Goal: Task Accomplishment & Management: Use online tool/utility

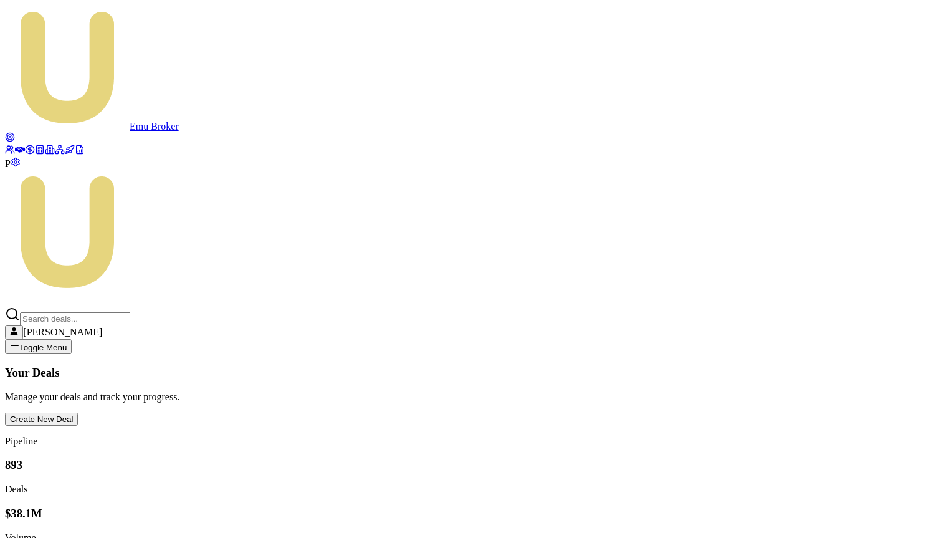
click at [15, 145] on icon at bounding box center [10, 150] width 10 height 10
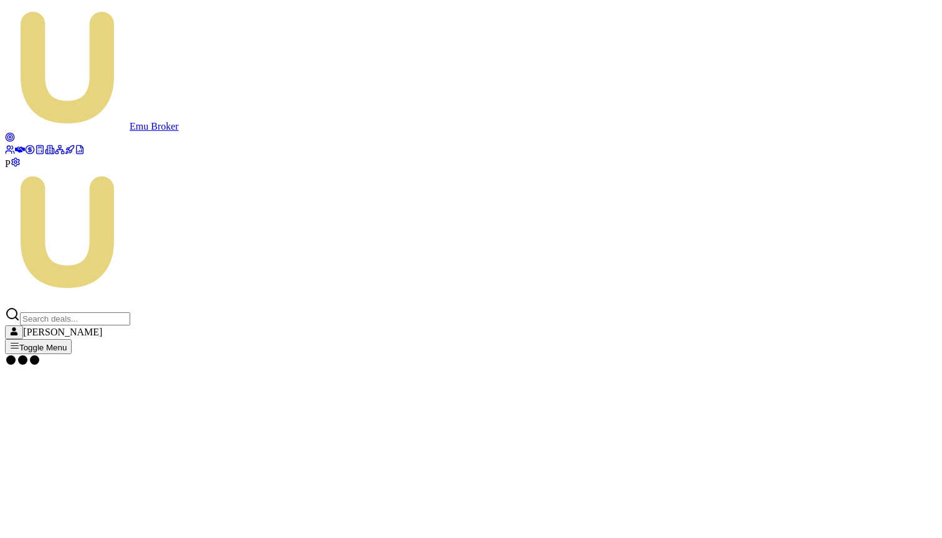
click at [11, 169] on span "P" at bounding box center [8, 163] width 6 height 11
click at [17, 146] on icon at bounding box center [20, 149] width 10 height 6
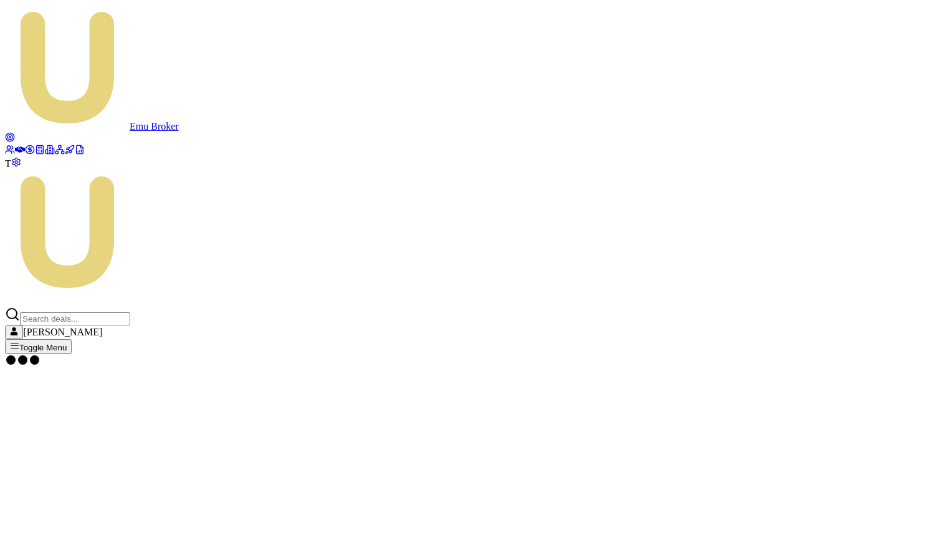
click at [11, 169] on span "T" at bounding box center [8, 163] width 6 height 11
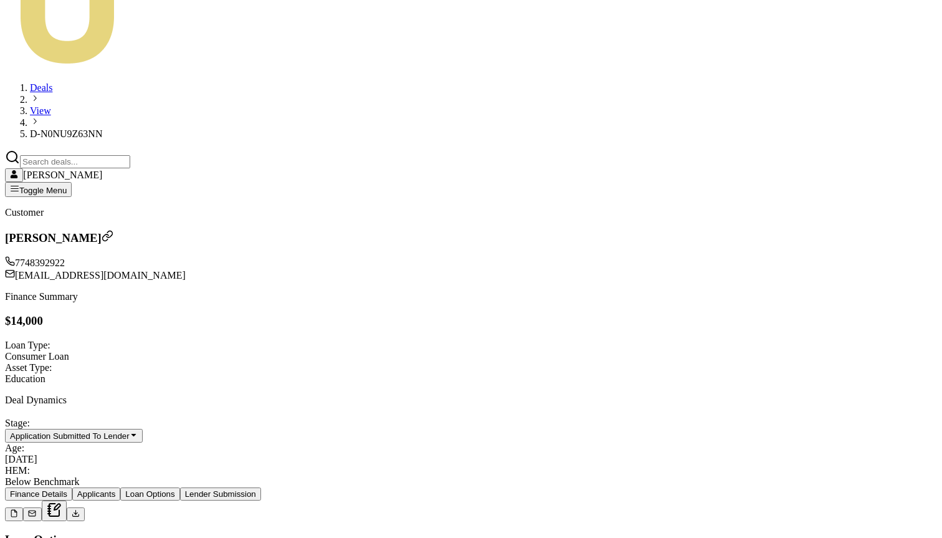
scroll to position [343, 0]
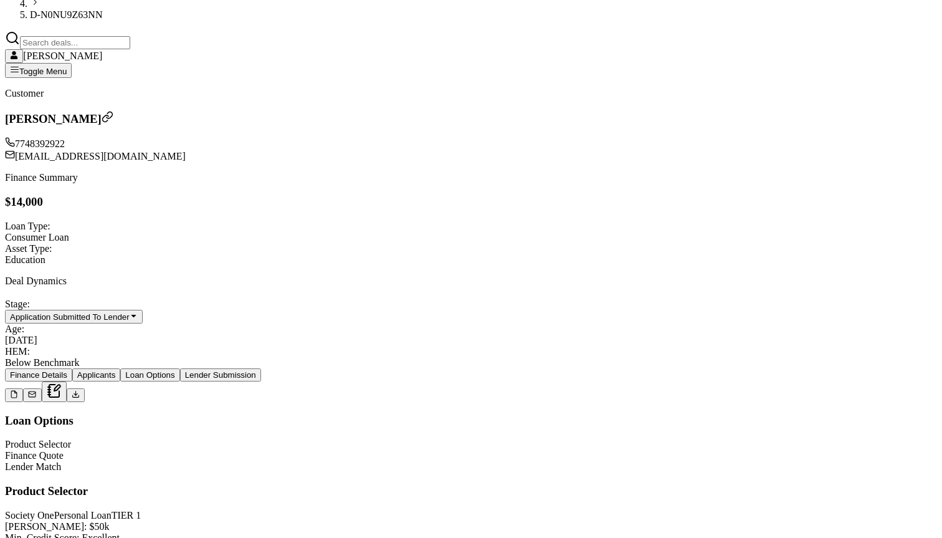
type input "0"
type input "0.02142857142857143"
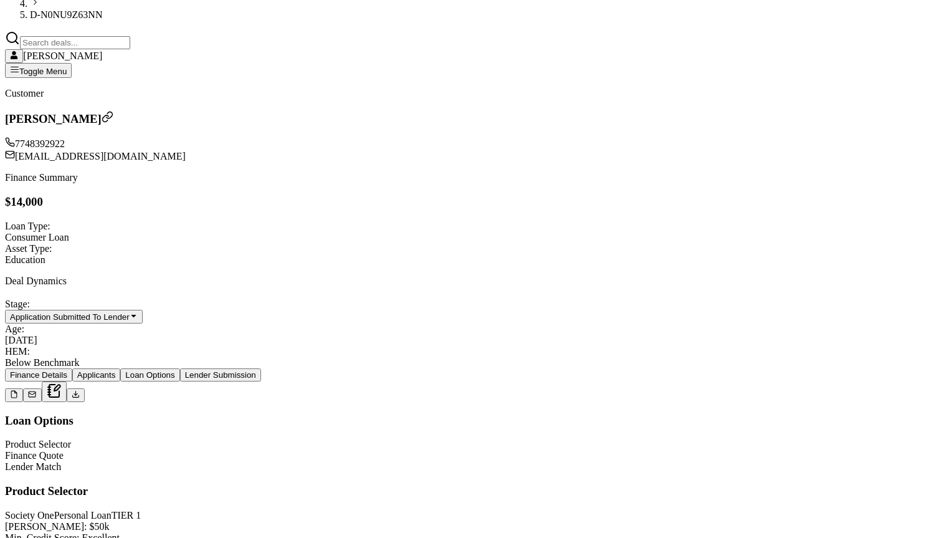
type input "3"
type input "0.2357142857142857"
type input "33"
type input "2.4214285714285717"
type input "339."
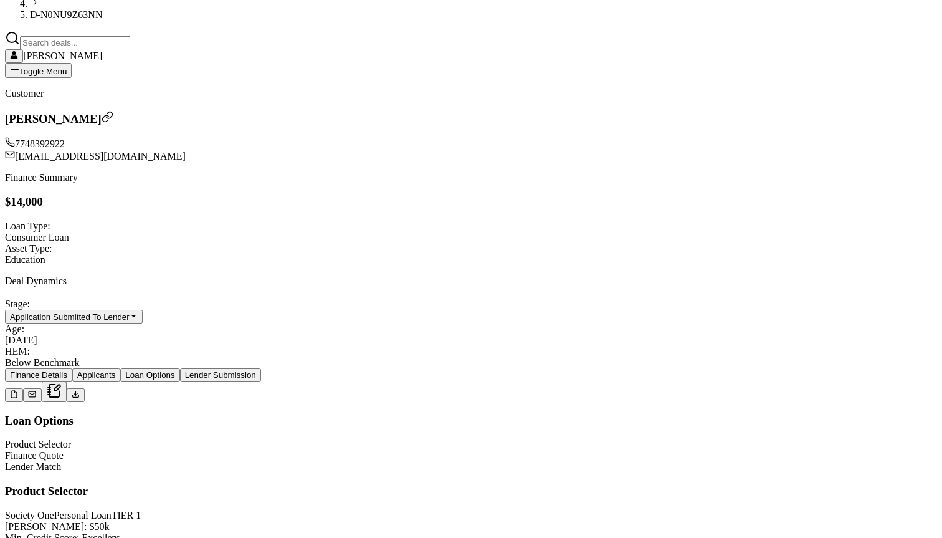
type input "2.423571428571429"
type input "339.38"
type input "2.424142857142857"
type input "$339.38"
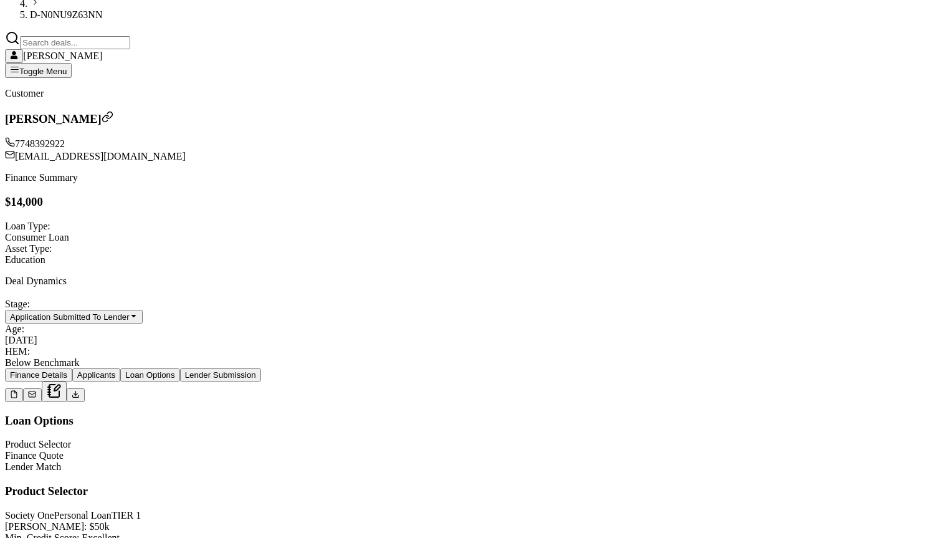
type input "6"
type input "$0.15"
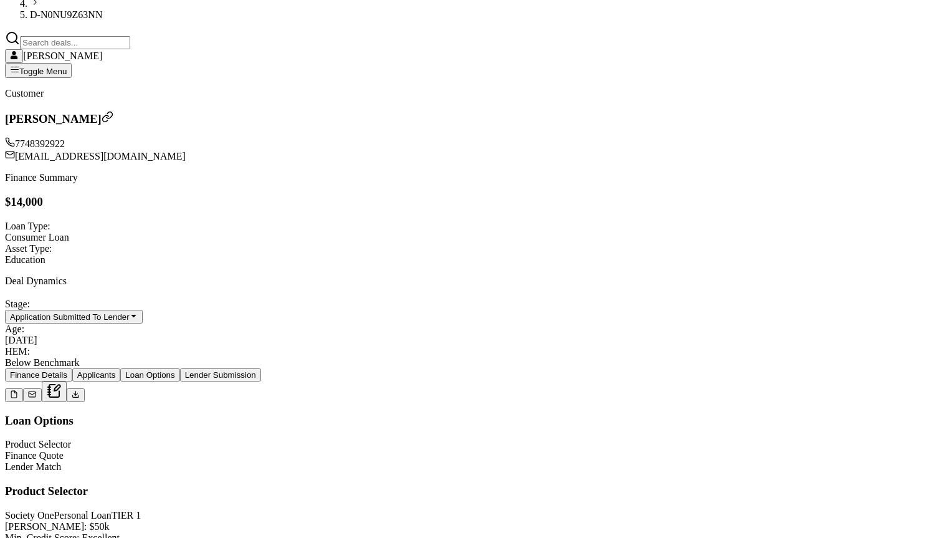
type input "60"
type input "$1.45"
type input "600"
type input "$14.54"
type input "6000"
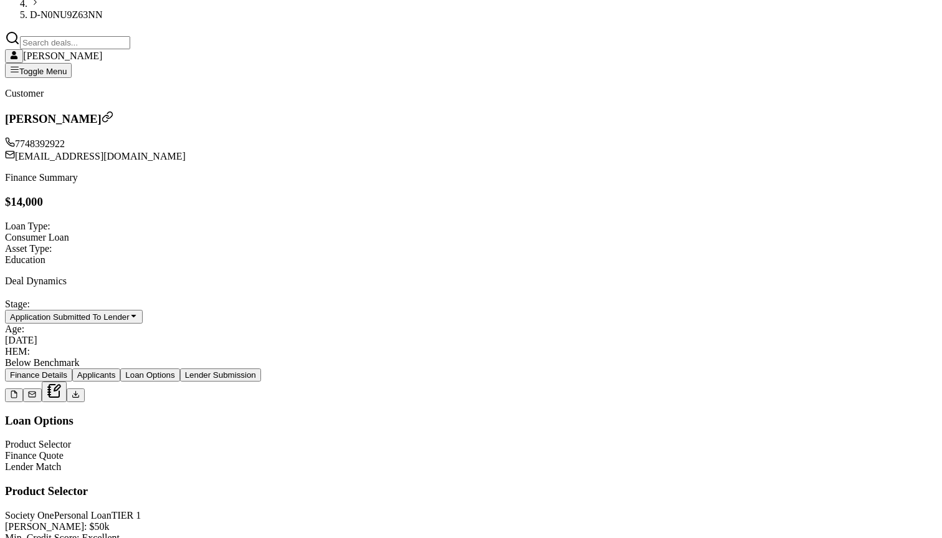
type input "$145.45"
type input "60000"
type input "$1,454.49"
type input "$60,000.00"
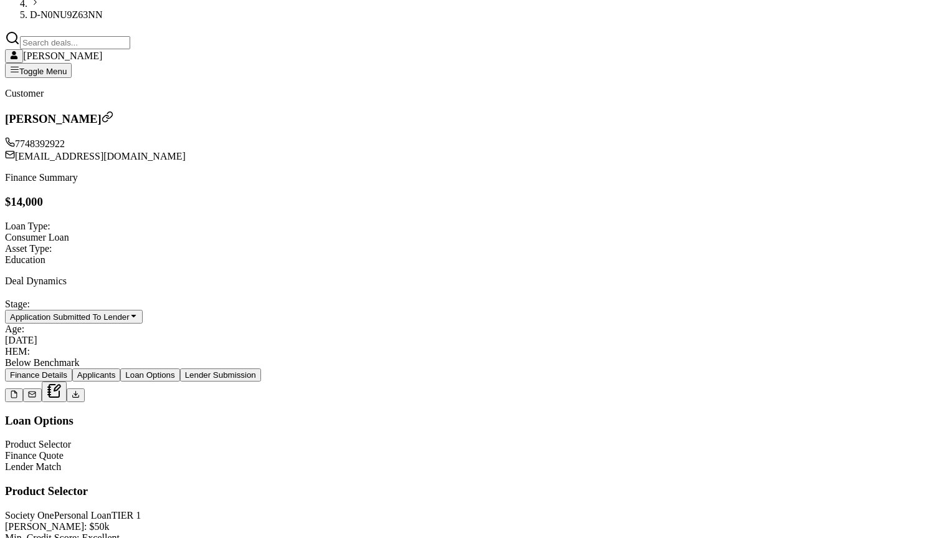
drag, startPoint x: 270, startPoint y: 302, endPoint x: 236, endPoint y: 302, distance: 33.6
type input "60"
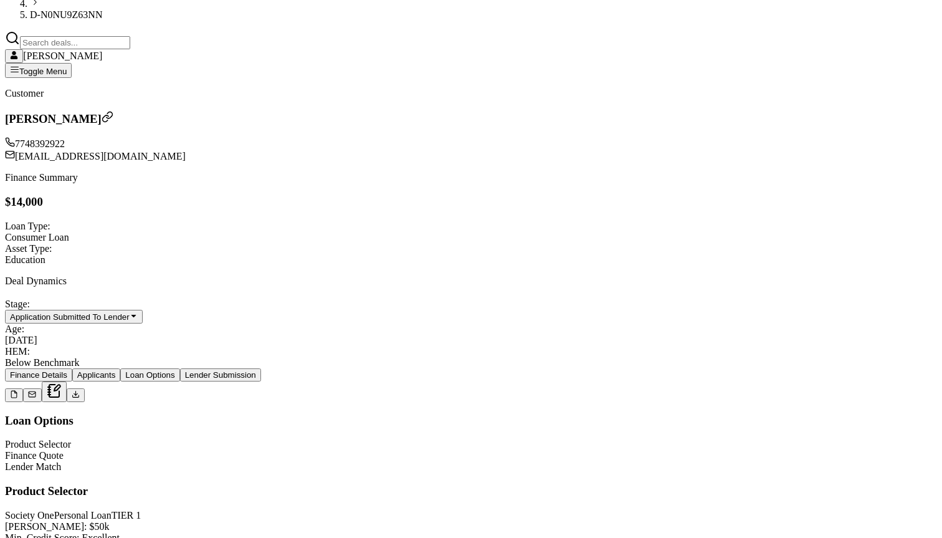
type input "1454.4857142857143"
type input "0.005"
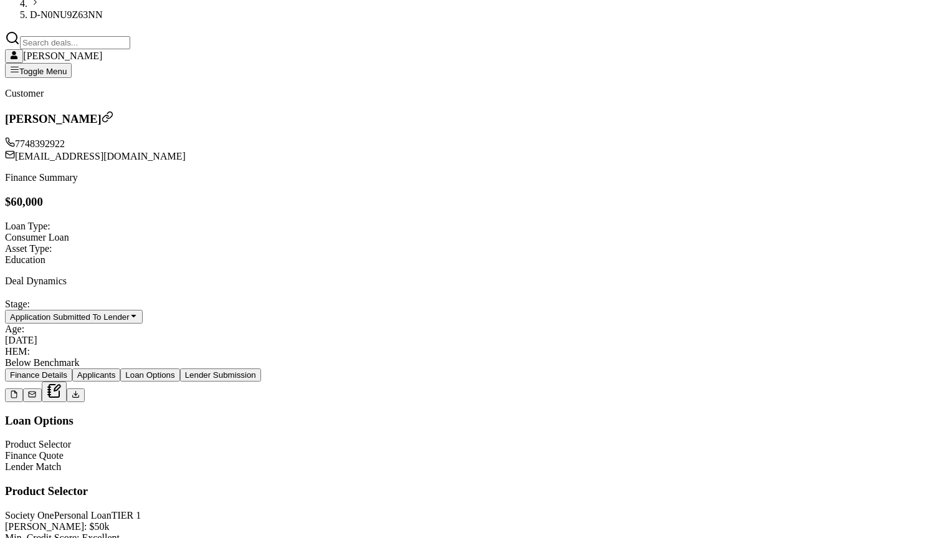
type input "3"
type input "0.055"
type input "33"
type input "0.565"
type input "339."
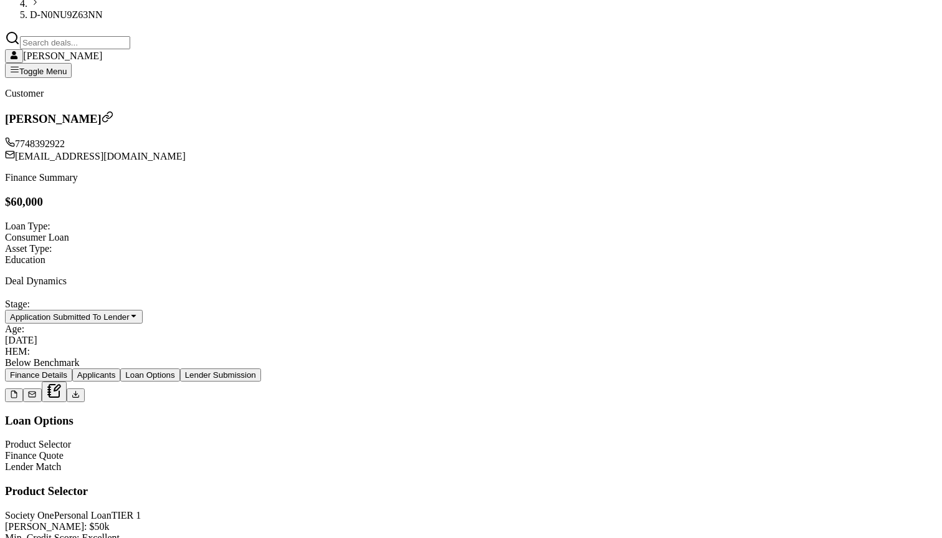
type input "0.5655"
type input "339.3"
type input "0.5656333333333333"
type input "$339.38"
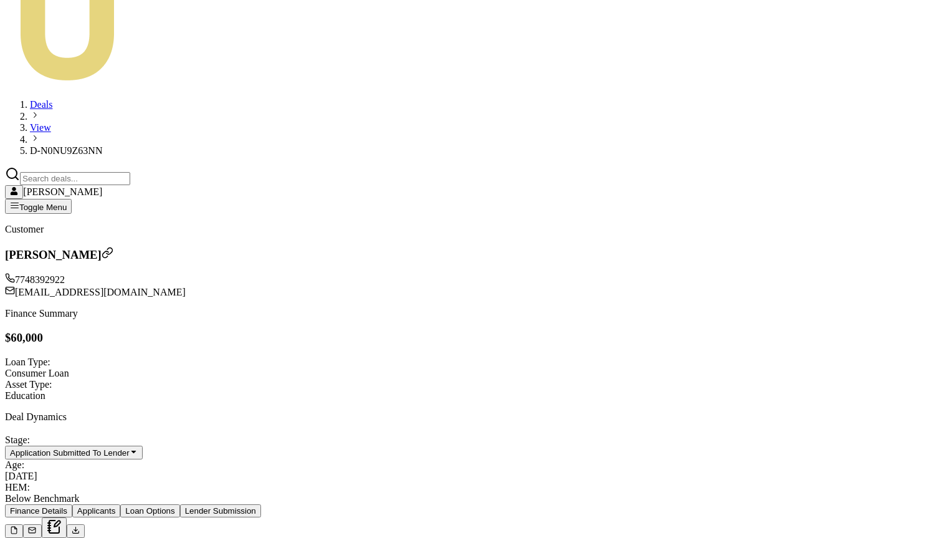
scroll to position [268, 0]
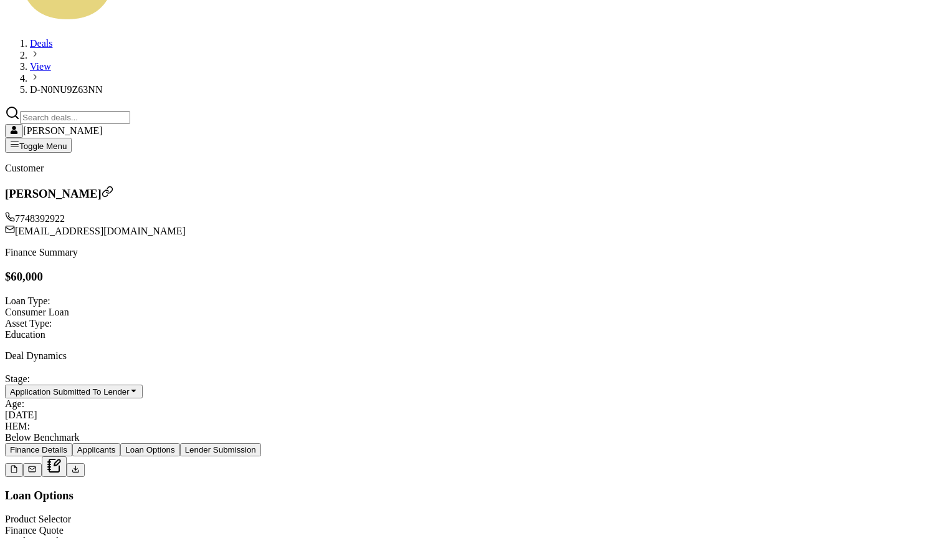
type input "1"
type input "$600.00"
type input "1.00%"
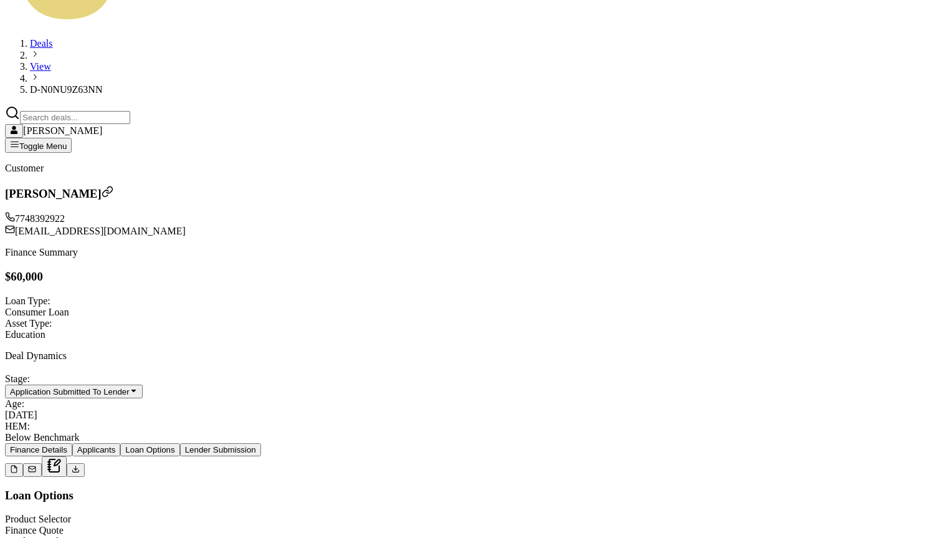
type input "600"
type input "0.005"
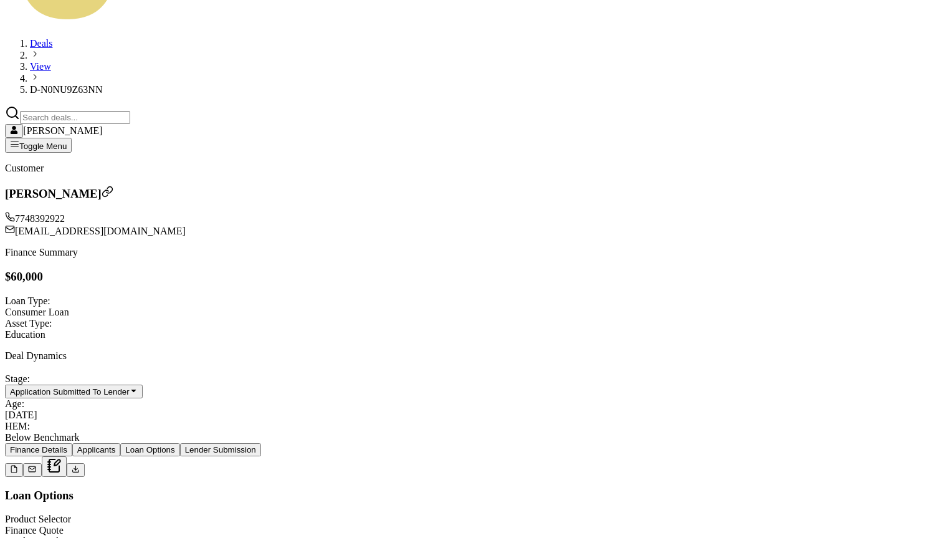
type input "3"
type input "0.055"
type input "33"
type input "0.565"
type input "339."
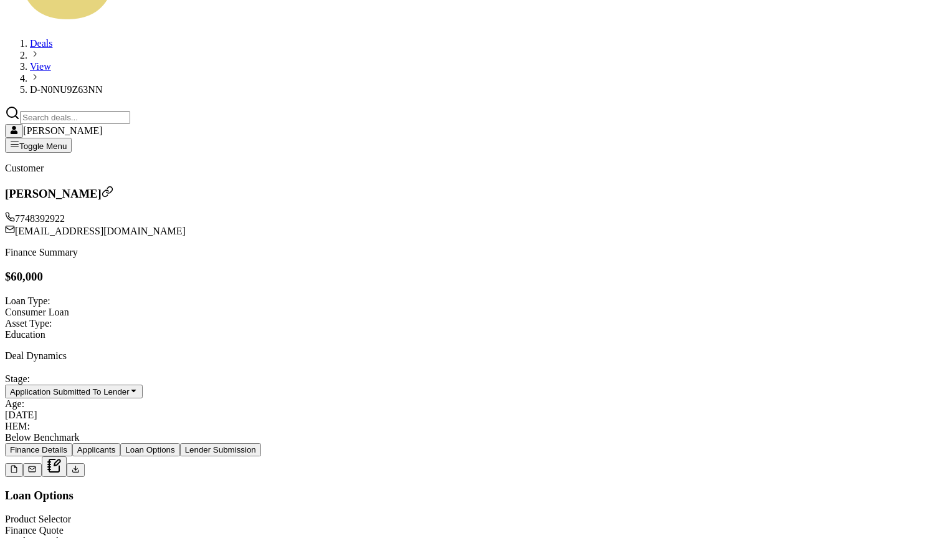
type input "0.5655"
type input "339.3"
type input "0.5656333333333333"
type input "$339.38"
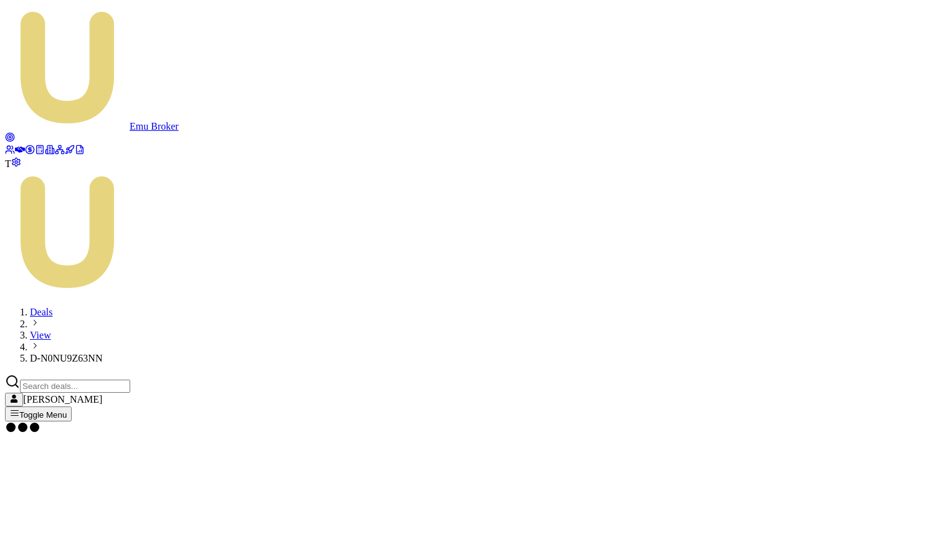
scroll to position [0, 0]
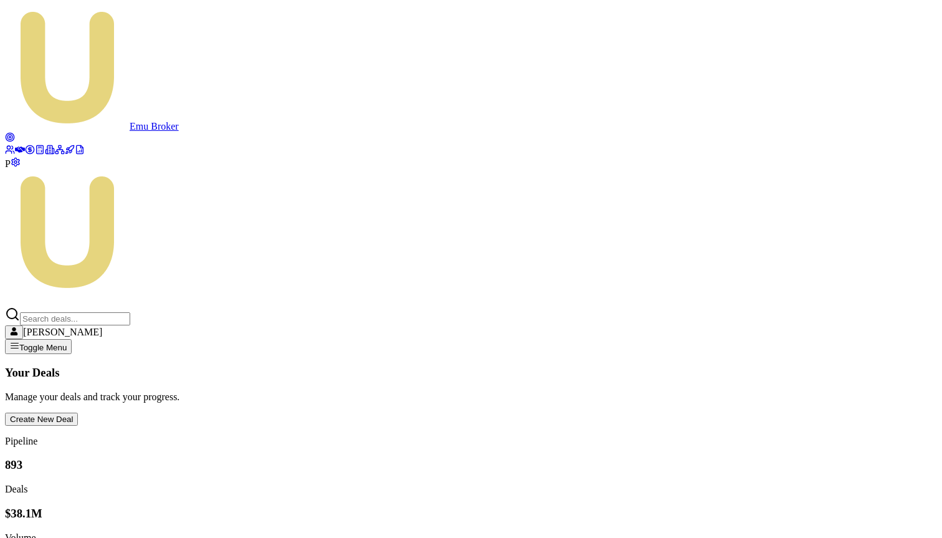
click at [11, 169] on span "P" at bounding box center [8, 163] width 6 height 11
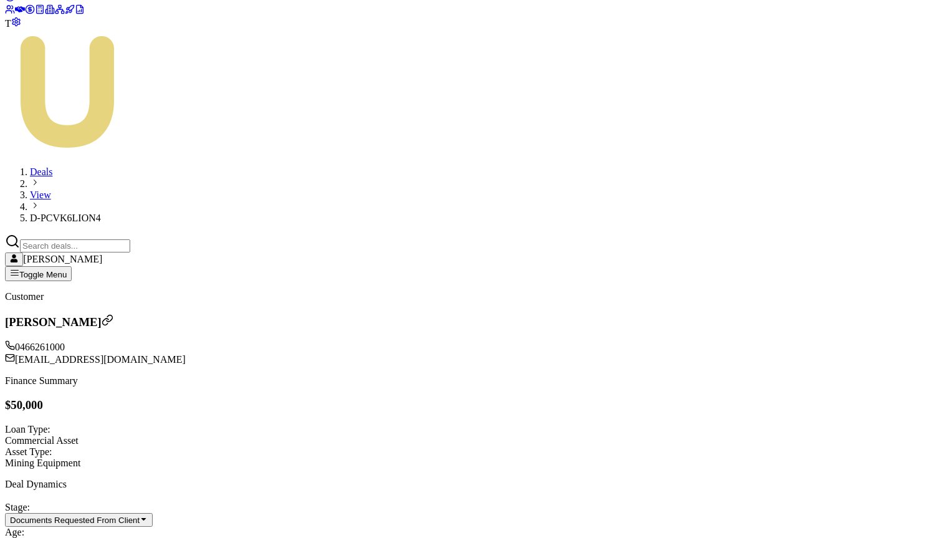
scroll to position [180, 0]
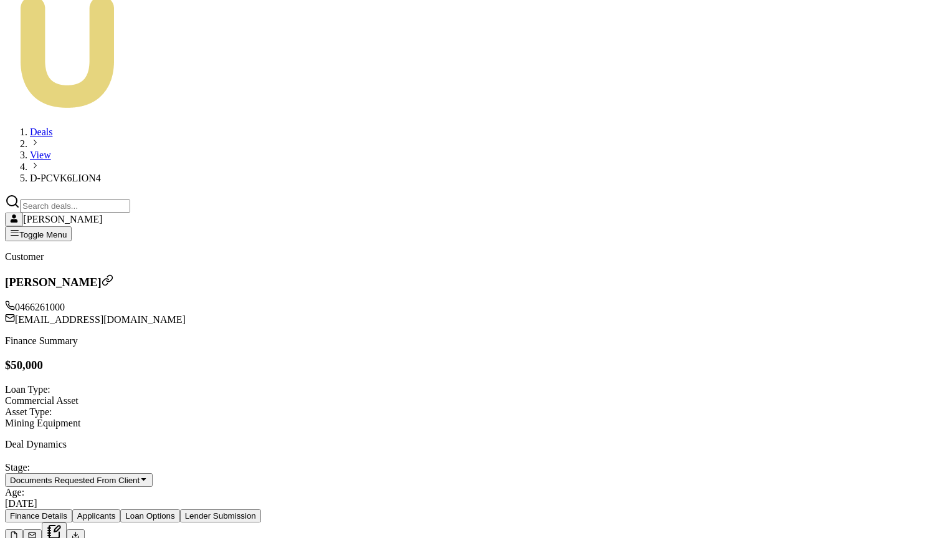
type input "6"
type input "$6.00"
type input "$0.01"
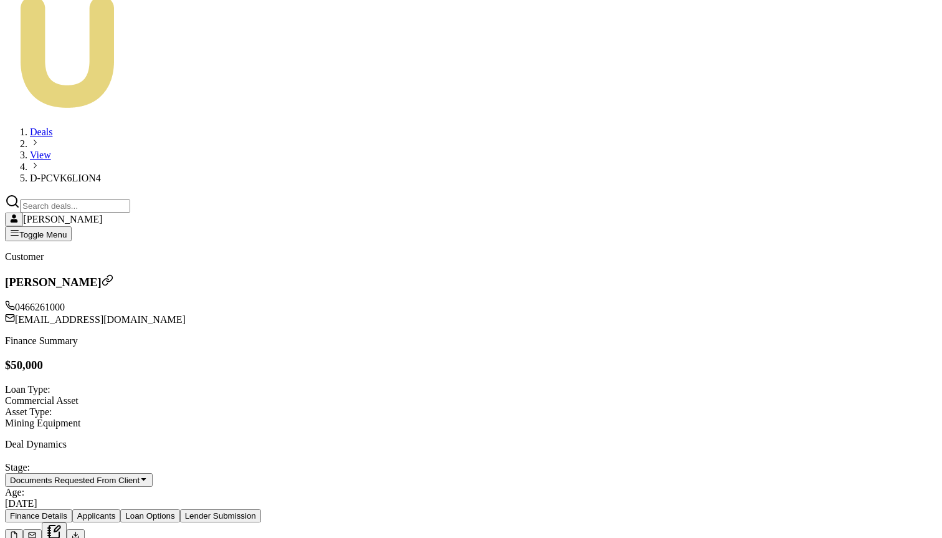
type input "60"
type input "$60.00"
type input "$0.12"
type input "600"
type input "$600.00"
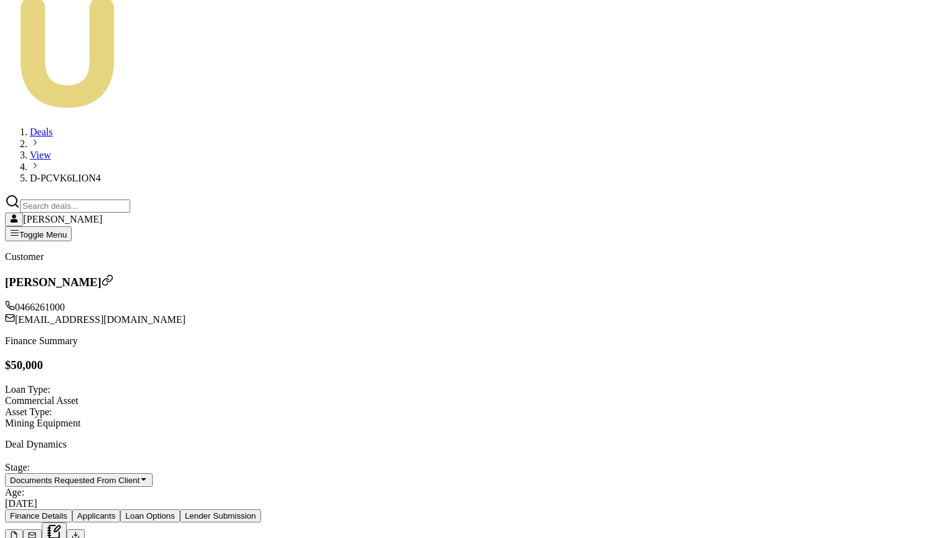
type input "$1.20"
type input "6000"
type input "$6,000.00"
type input "$12.00"
type input "60000"
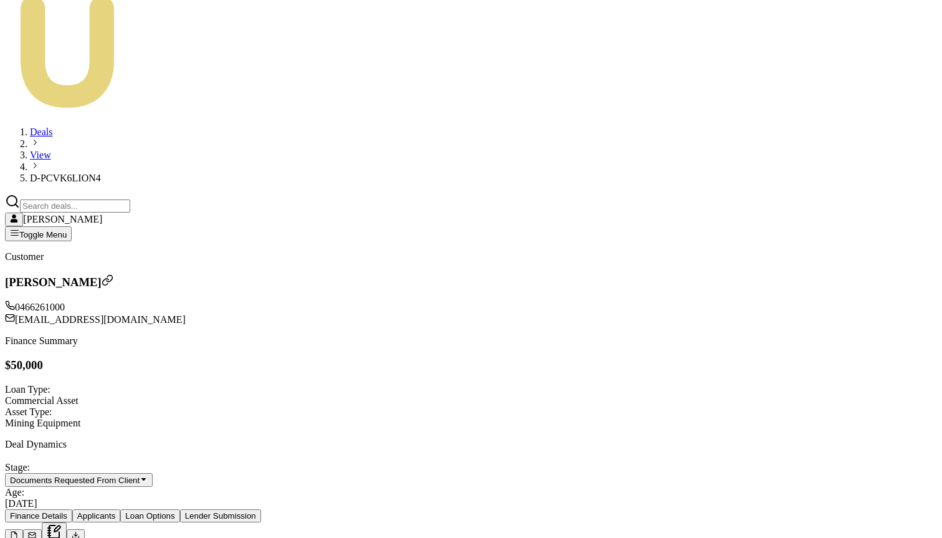
type input "$60,000.00"
type input "$120.00"
type input "$60,000.00"
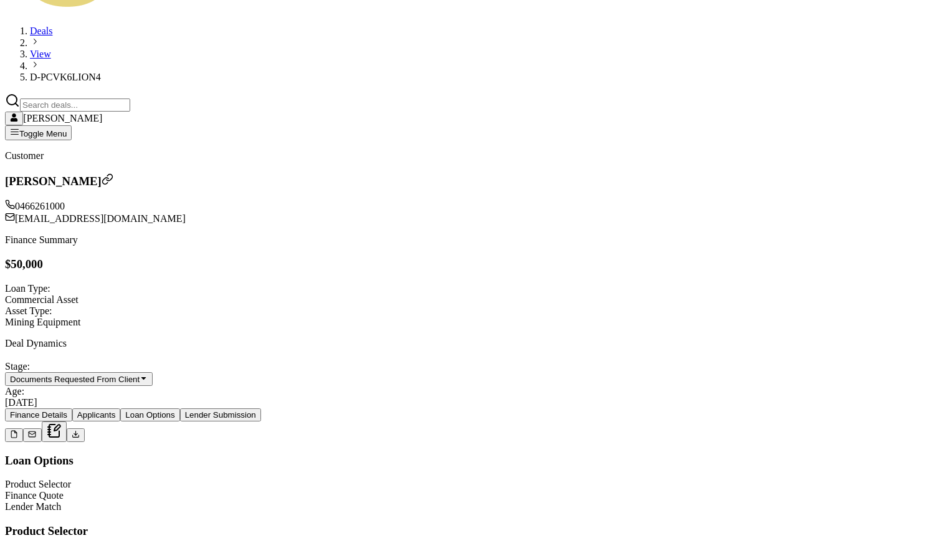
scroll to position [296, 0]
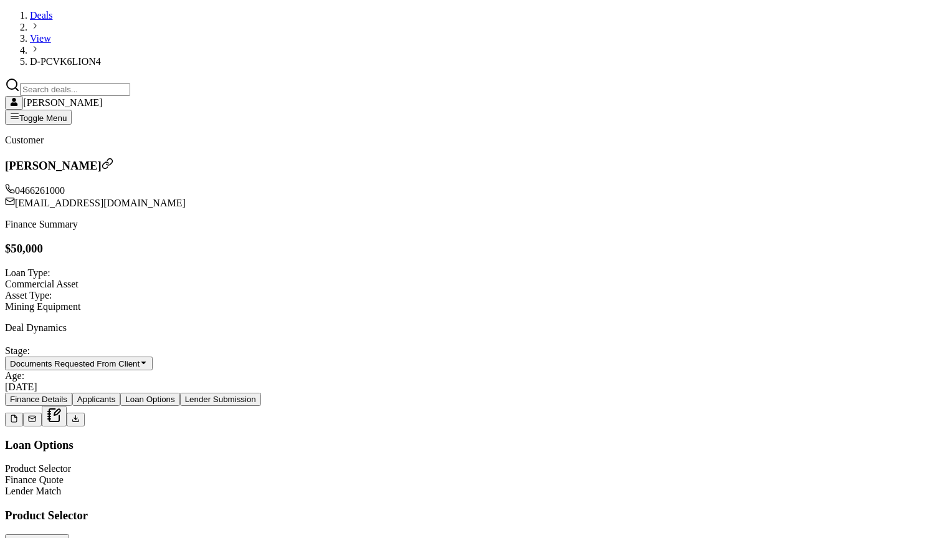
type input "6.75%"
type input "0.75%"
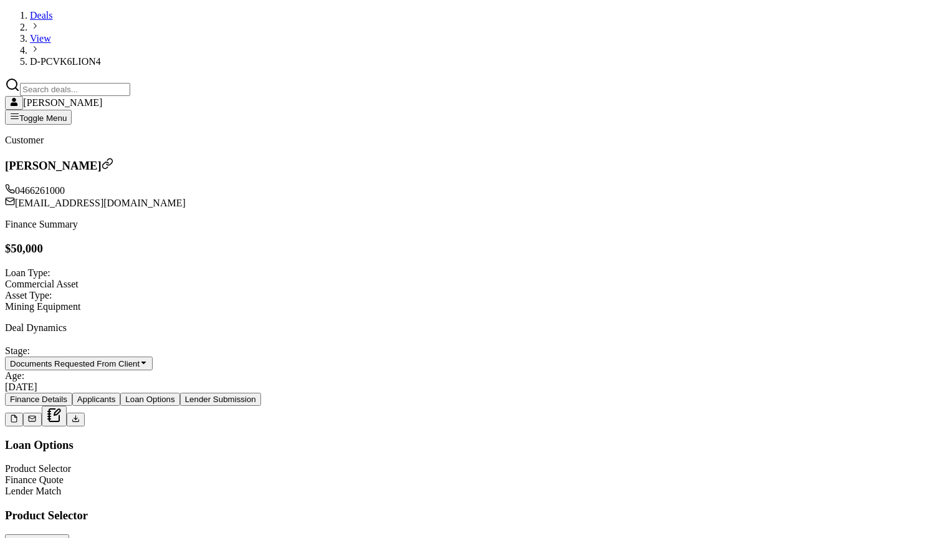
drag, startPoint x: 274, startPoint y: 318, endPoint x: 245, endPoint y: 318, distance: 29.3
type input "84"
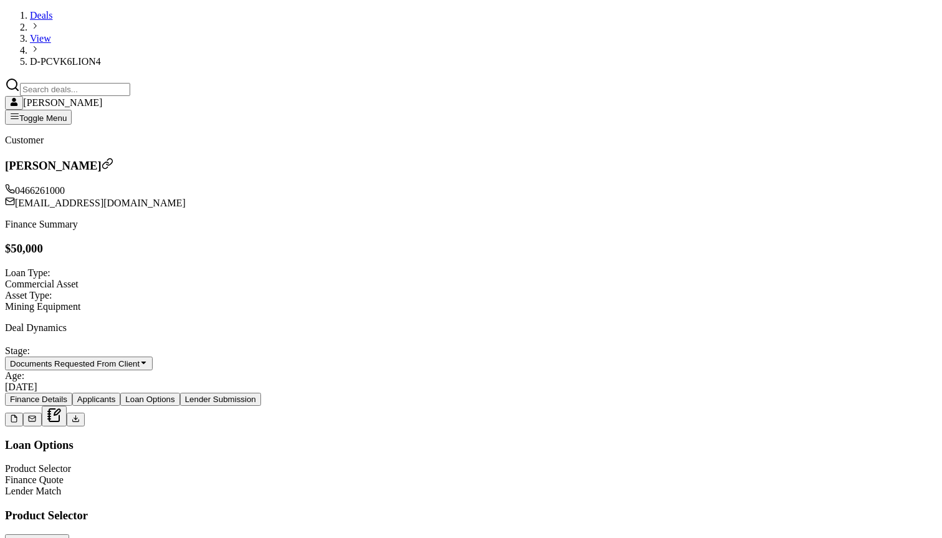
click at [196, 438] on div "Loan Options Product Selector Finance Quote Lender Match" at bounding box center [471, 467] width 932 height 59
type input "$599.00"
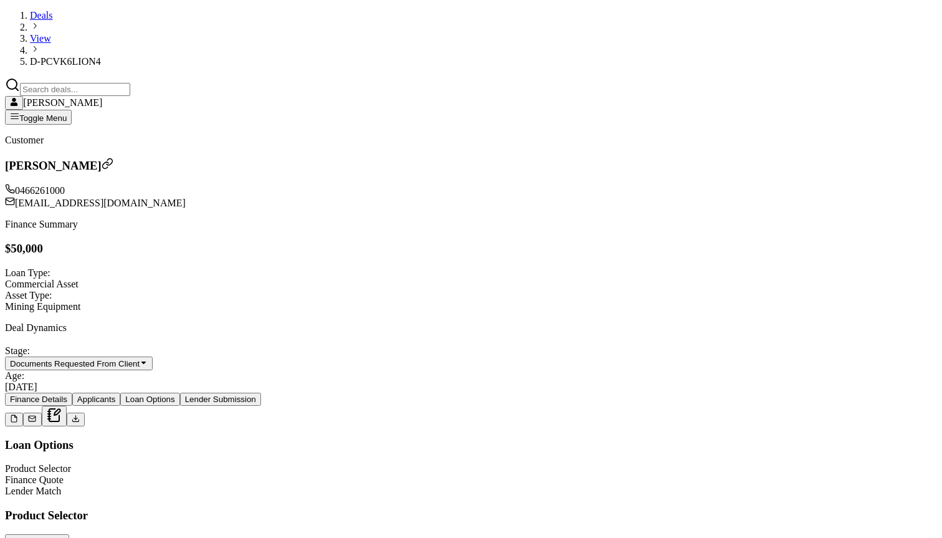
type input "1100.00"
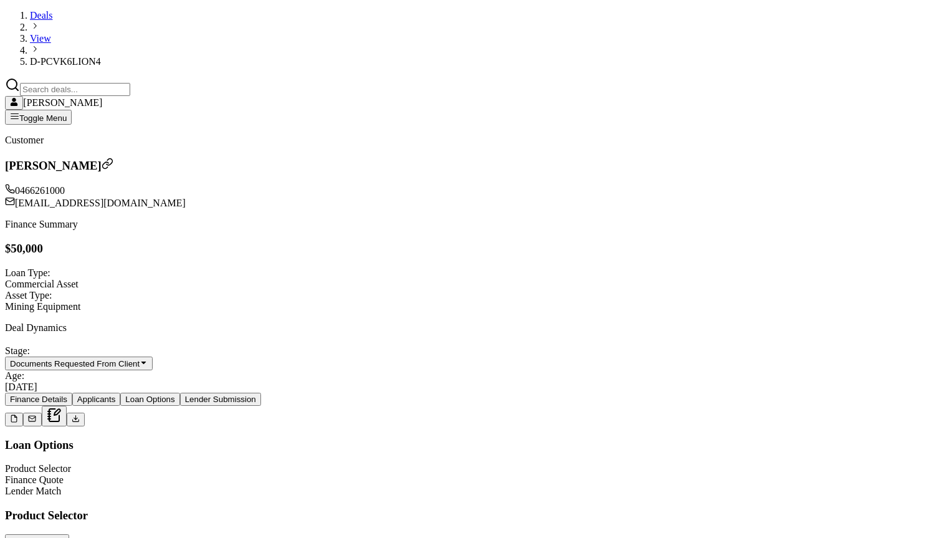
type input "120"
type input "0.005"
type input "3"
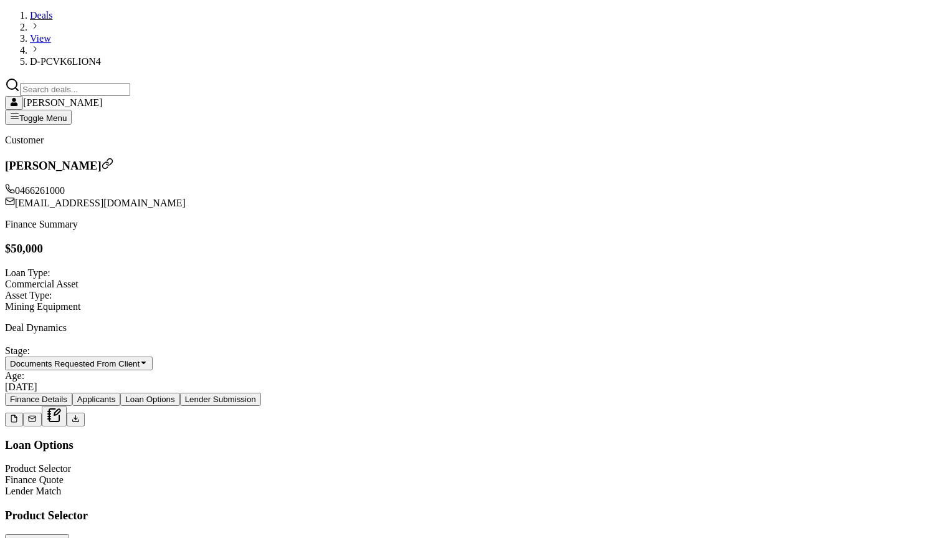
type input "0.055"
type input "33"
type input "0.565"
type input "339."
type input "0.5655"
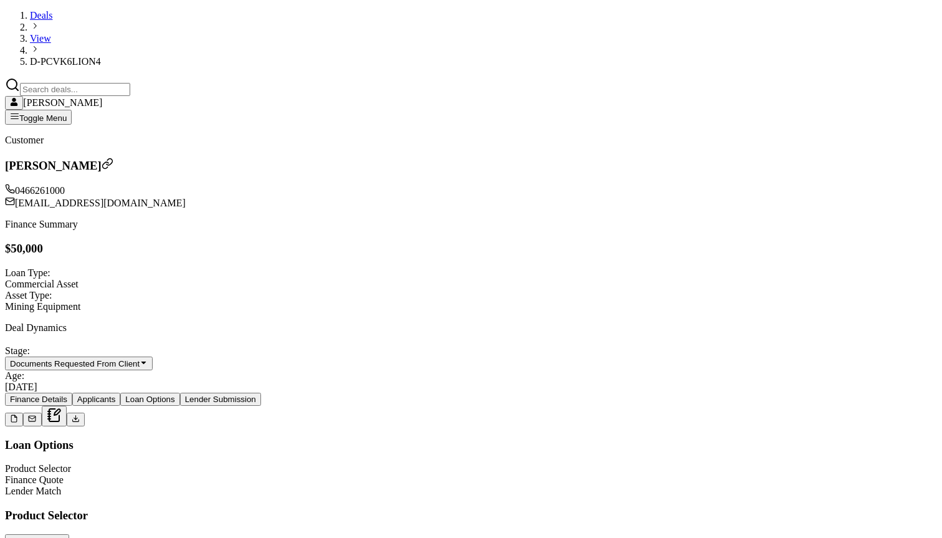
type input "339.3"
type input "0.5656333333333333"
type input "$339.38"
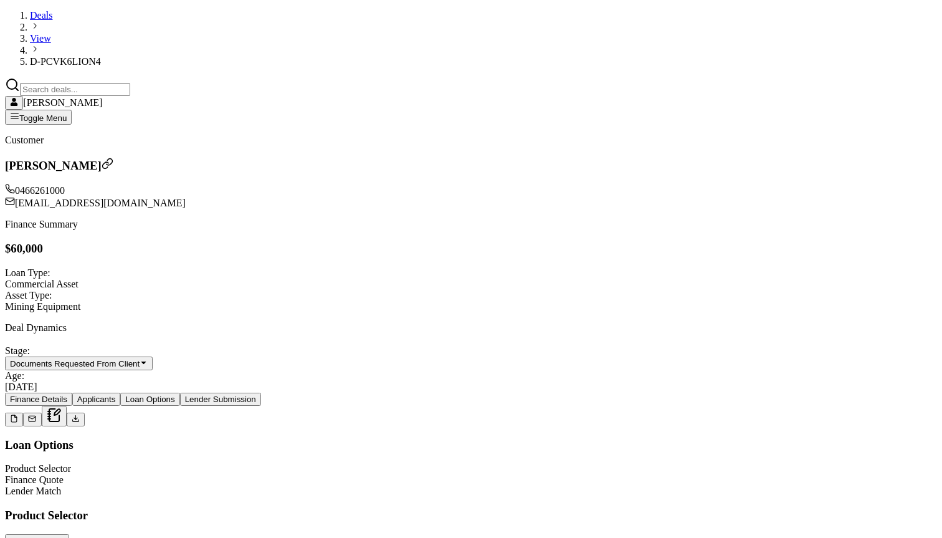
type input "339.38"
type input "0.006666666666666667"
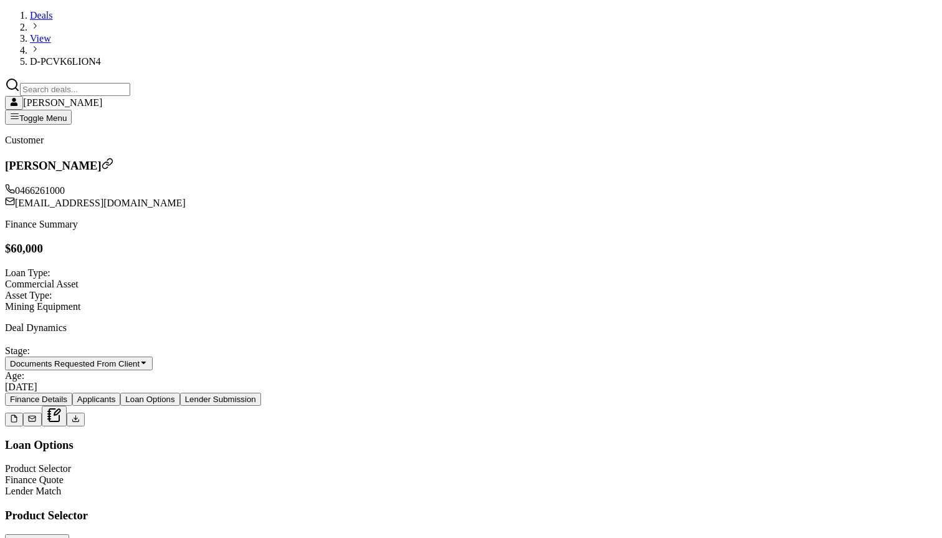
type input "4"
type input "0.06666666666666667"
type input "40"
type input "0.6666666666666667"
type input "$400.00"
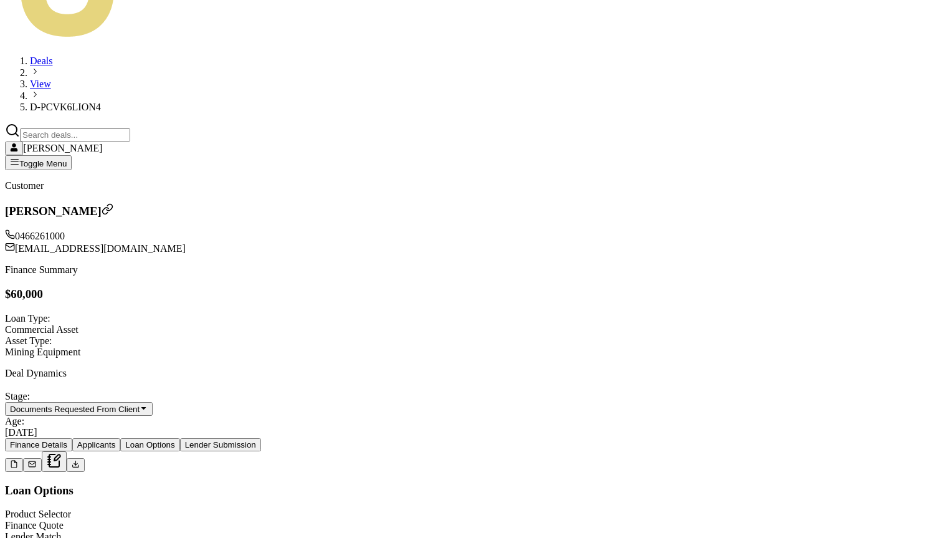
scroll to position [331, 0]
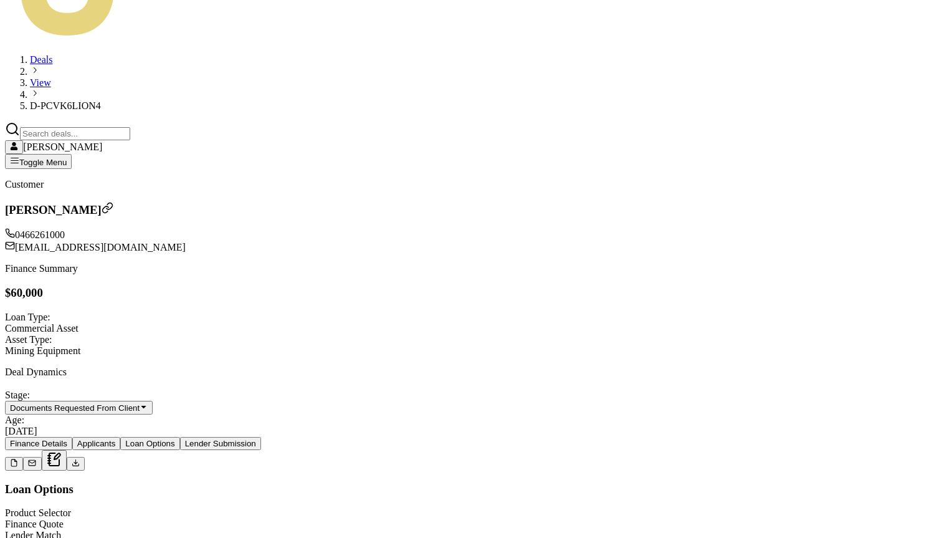
scroll to position [318, 0]
